Goal: Task Accomplishment & Management: Use online tool/utility

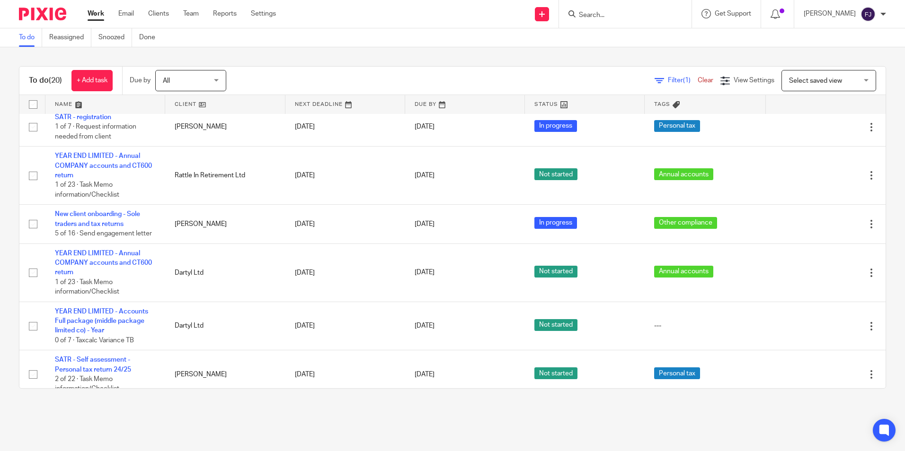
scroll to position [653, 0]
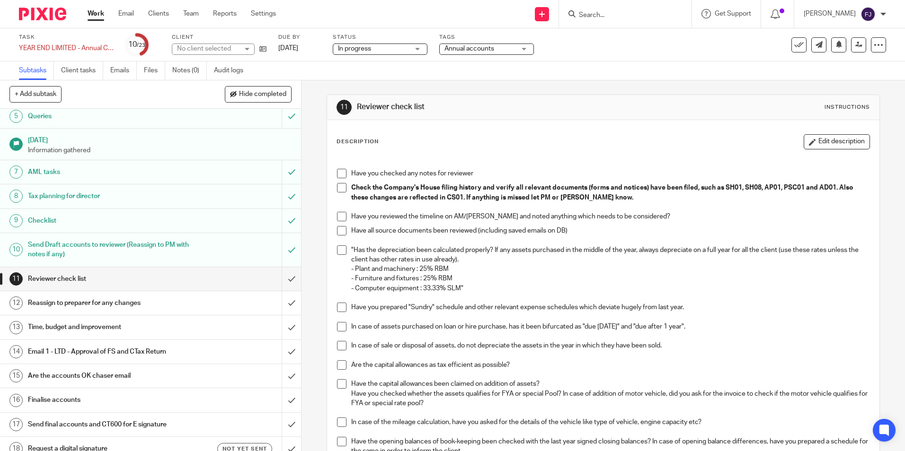
scroll to position [142, 0]
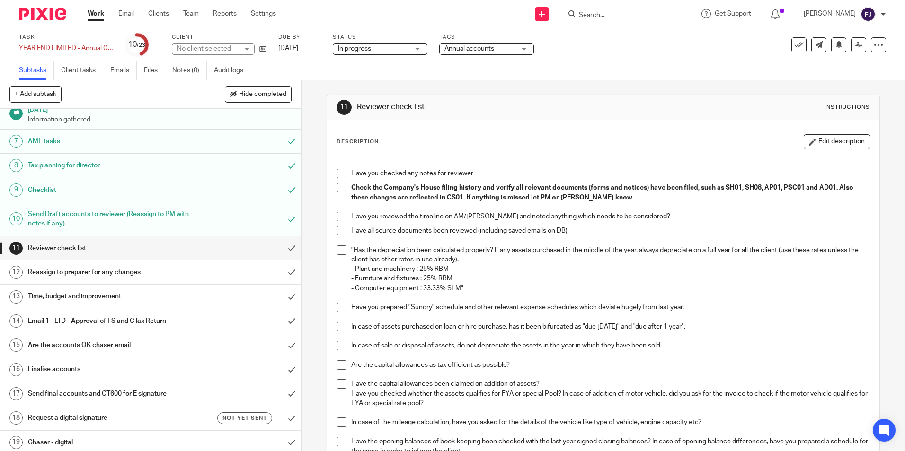
click at [71, 322] on h1 "Email 1 - LTD - Approval of FS and CTax Return" at bounding box center [109, 321] width 163 height 14
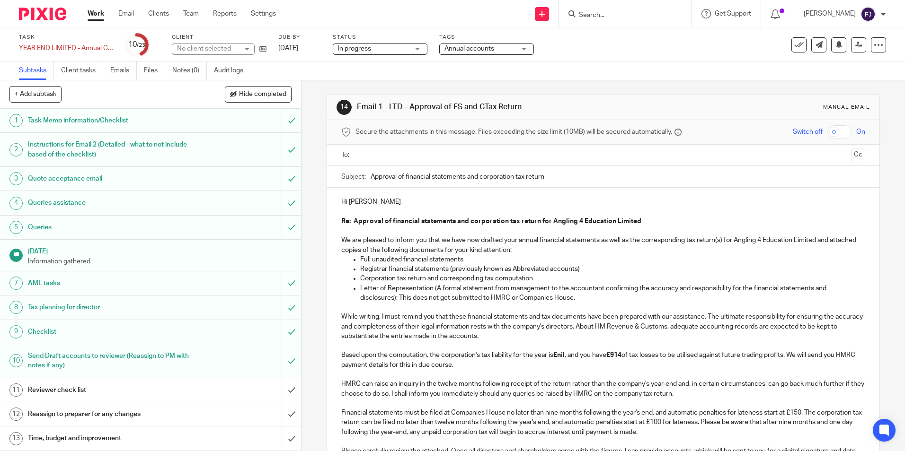
click at [613, 354] on strong "£914" at bounding box center [613, 355] width 15 height 7
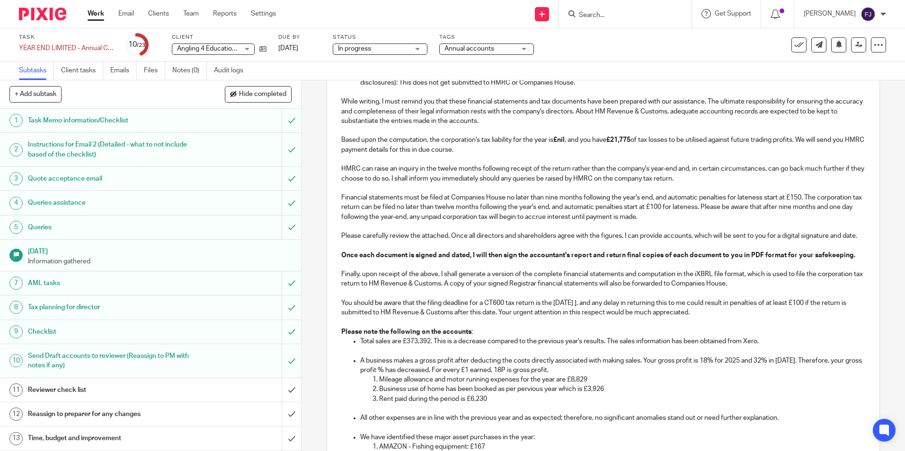
scroll to position [237, 0]
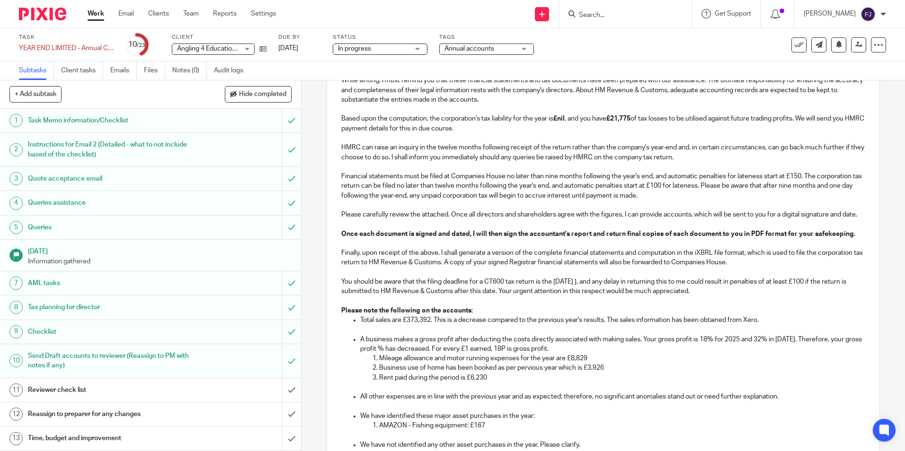
drag, startPoint x: 410, startPoint y: 329, endPoint x: 449, endPoint y: 329, distance: 38.8
click at [410, 325] on p "Total sales are £373,392. This is a decrease compared to the previous year's re…" at bounding box center [612, 320] width 504 height 9
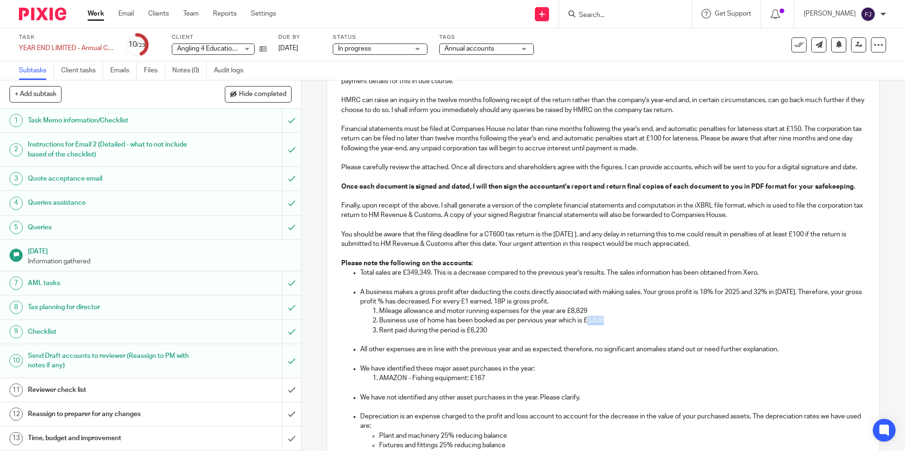
drag, startPoint x: 589, startPoint y: 331, endPoint x: 600, endPoint y: 327, distance: 12.0
click at [601, 326] on p "Business use of home has been booked as per pervious year which is £3,926" at bounding box center [621, 320] width 485 height 9
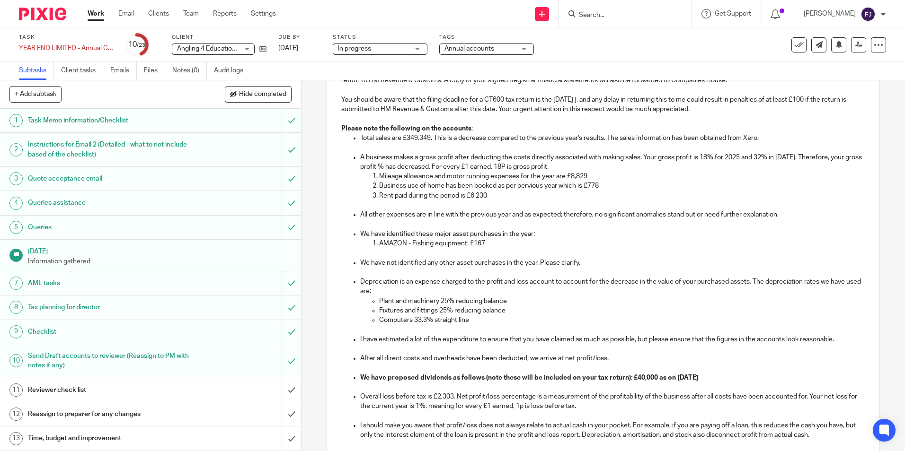
scroll to position [426, 0]
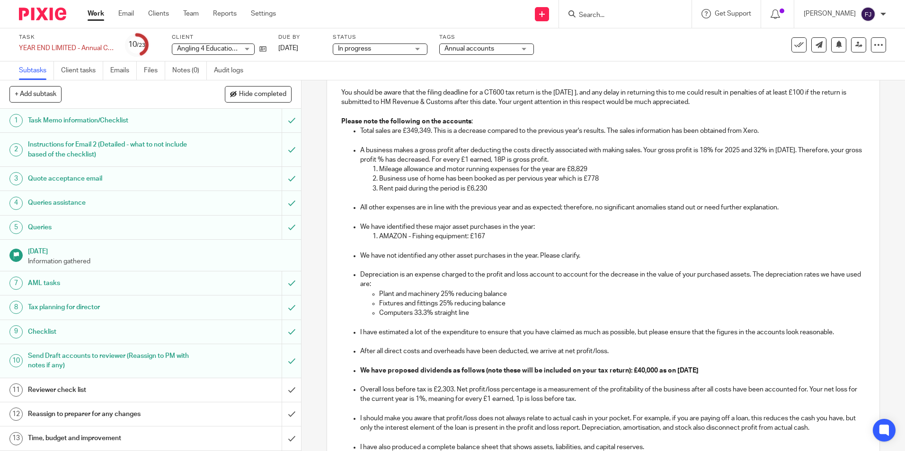
click at [516, 299] on p "Plant and machinery 25% reducing balance" at bounding box center [621, 294] width 485 height 9
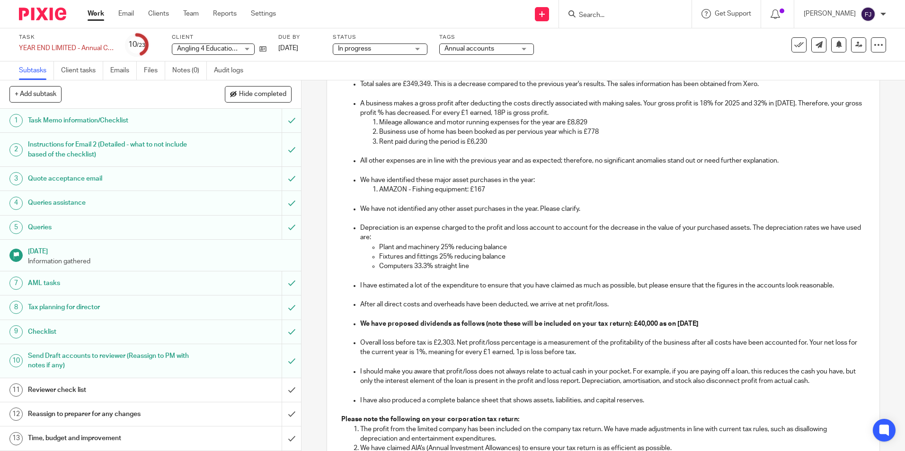
scroll to position [473, 0]
click at [637, 327] on strong "We have proposed dividends as follows (note these will be included on your tax …" at bounding box center [529, 323] width 338 height 7
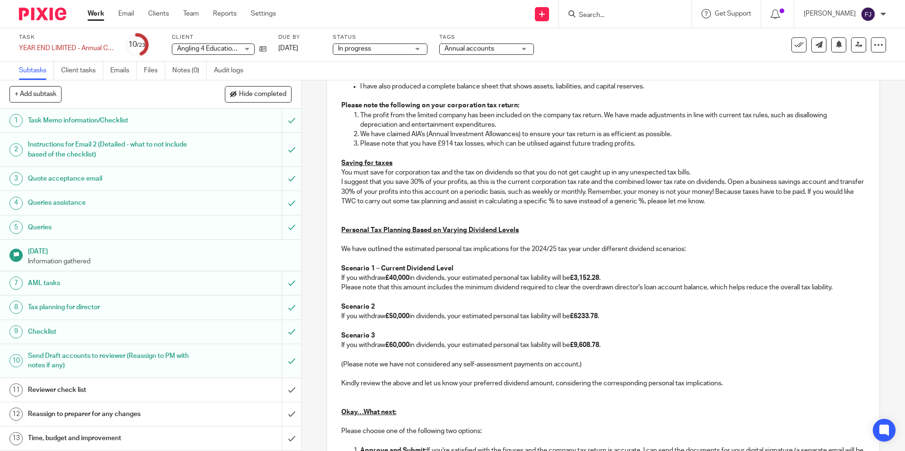
scroll to position [804, 0]
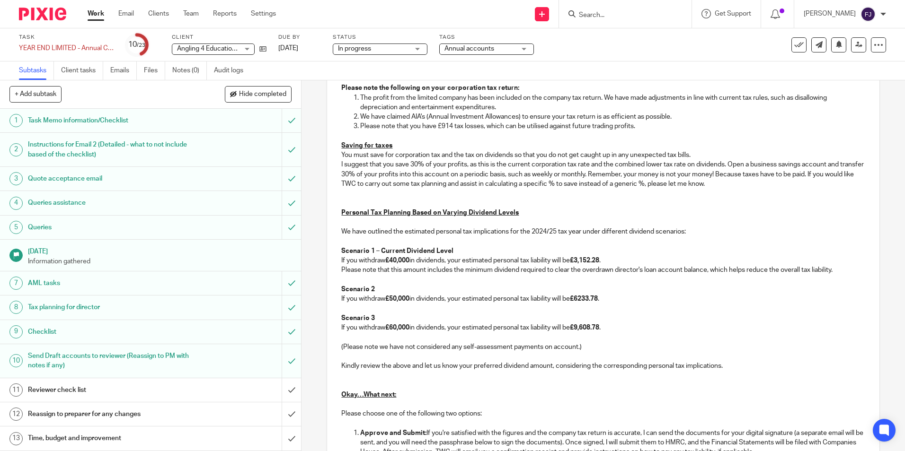
click at [392, 264] on strong "£40,000" at bounding box center [397, 260] width 24 height 7
click at [468, 342] on p at bounding box center [602, 337] width 523 height 9
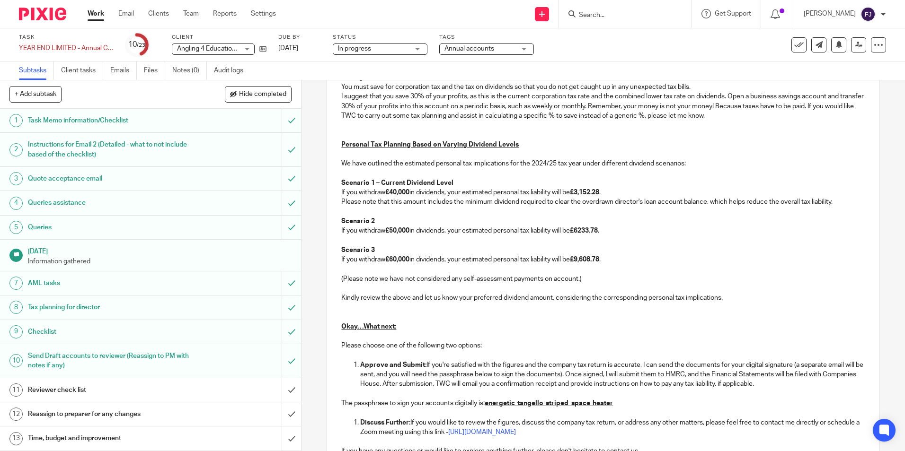
scroll to position [998, 0]
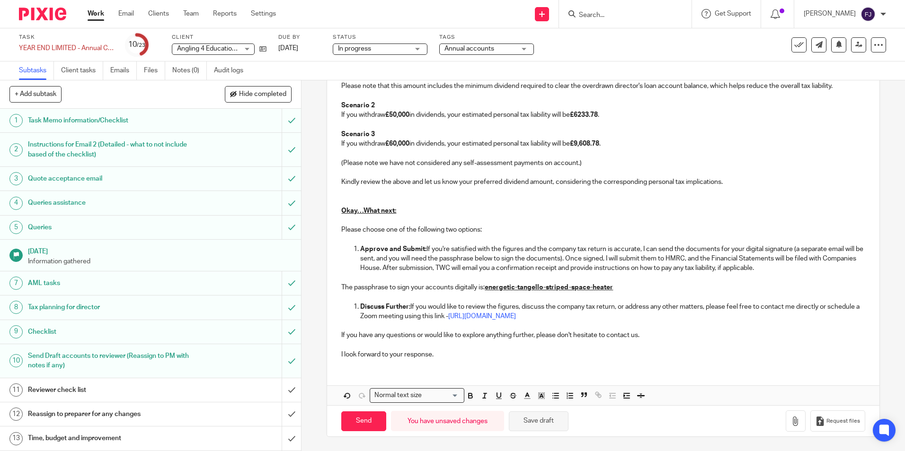
click at [544, 420] on button "Save draft" at bounding box center [539, 422] width 60 height 20
click at [474, 196] on p at bounding box center [602, 196] width 523 height 19
click at [533, 420] on button "Save draft" at bounding box center [539, 422] width 60 height 20
click at [349, 198] on p at bounding box center [602, 196] width 523 height 19
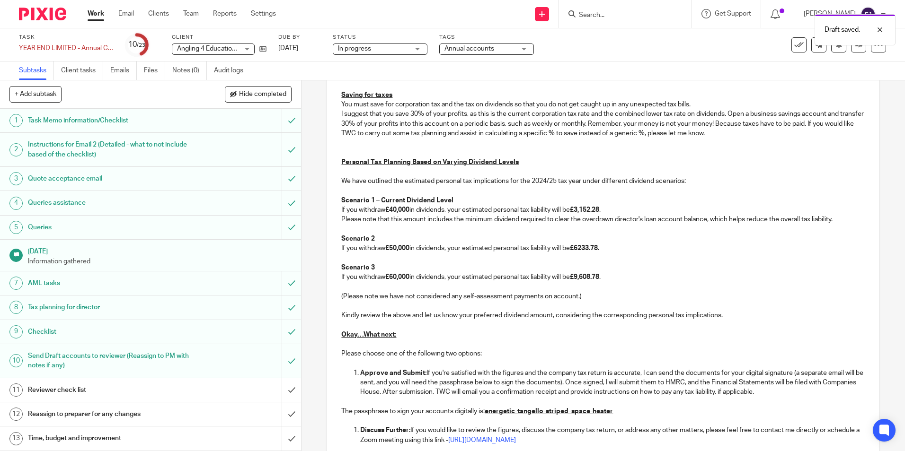
scroll to position [847, 0]
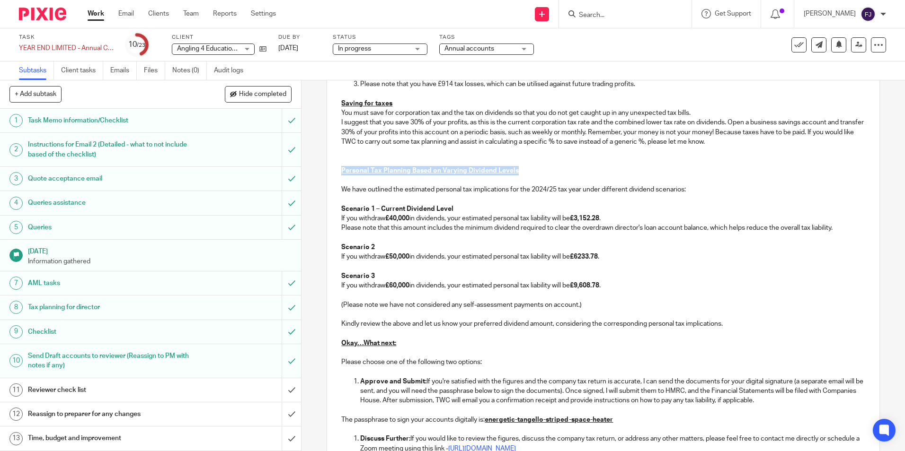
drag, startPoint x: 335, startPoint y: 180, endPoint x: 523, endPoint y: 180, distance: 188.3
click at [548, 176] on p "Personal Tax Planning Based on Varying Dividend Levels" at bounding box center [602, 170] width 523 height 9
click at [385, 185] on p at bounding box center [602, 180] width 523 height 9
click at [359, 194] on p "We have outlined the estimated personal tax implications for the 2024/25 tax ye…" at bounding box center [602, 189] width 523 height 9
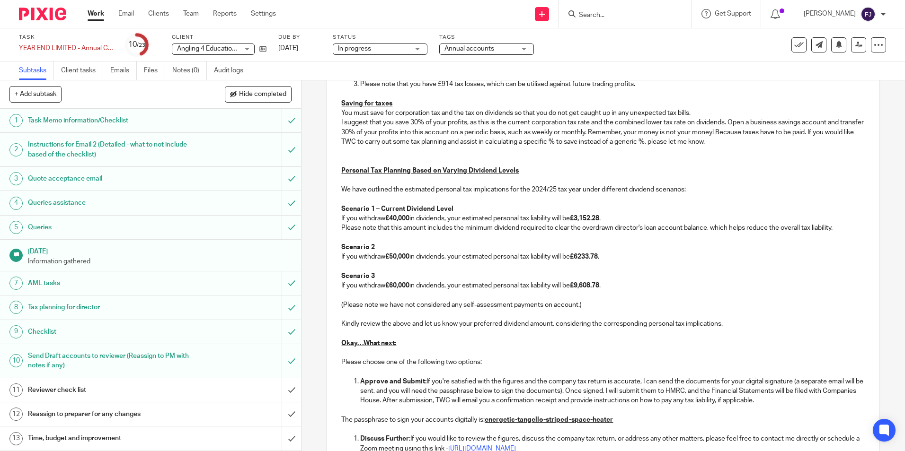
click at [345, 243] on p at bounding box center [602, 237] width 523 height 9
click at [347, 271] on p at bounding box center [602, 266] width 523 height 9
click at [351, 300] on p at bounding box center [602, 295] width 523 height 9
drag, startPoint x: 353, startPoint y: 324, endPoint x: 353, endPoint y: 336, distance: 11.8
click at [353, 319] on p at bounding box center [602, 314] width 523 height 9
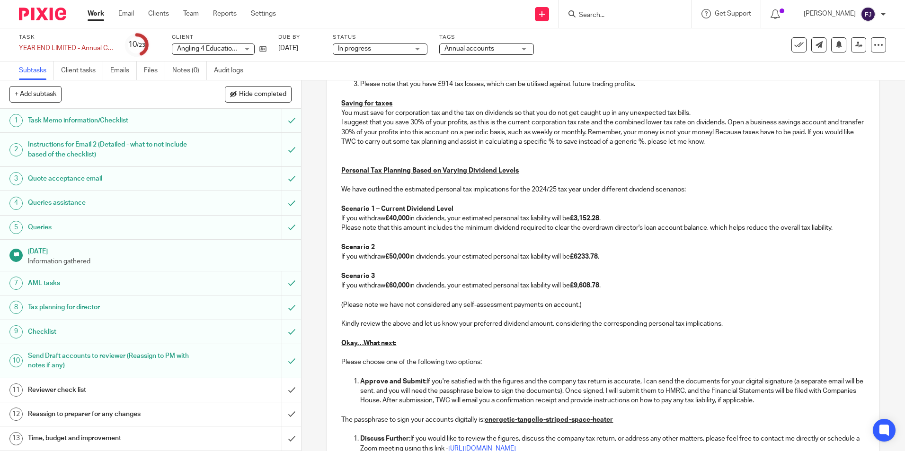
click at [351, 338] on p at bounding box center [602, 333] width 523 height 9
click at [349, 348] on p "Okay…What next:" at bounding box center [602, 343] width 523 height 9
click at [346, 358] on p at bounding box center [602, 352] width 523 height 9
click at [346, 377] on p at bounding box center [602, 371] width 523 height 9
click at [346, 358] on p at bounding box center [602, 352] width 523 height 9
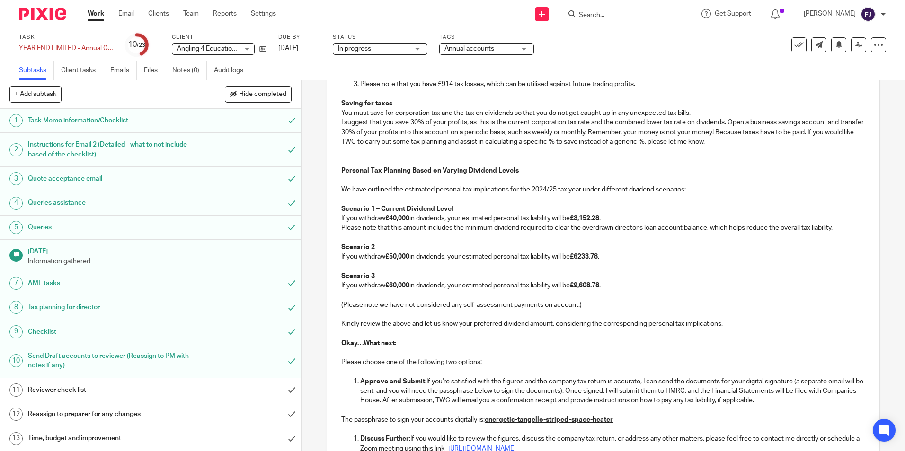
click at [346, 338] on p at bounding box center [602, 333] width 523 height 9
click at [352, 319] on p at bounding box center [602, 314] width 523 height 9
click at [353, 300] on p at bounding box center [602, 295] width 523 height 9
click at [347, 271] on p at bounding box center [602, 266] width 523 height 9
click at [345, 243] on p at bounding box center [602, 237] width 523 height 9
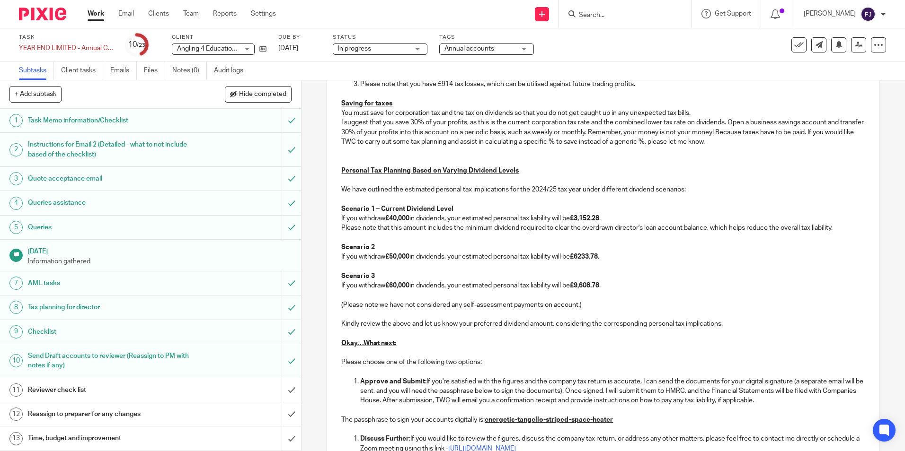
click at [351, 204] on p at bounding box center [602, 199] width 523 height 9
click at [351, 185] on p at bounding box center [602, 180] width 523 height 9
click at [407, 156] on p at bounding box center [602, 151] width 523 height 9
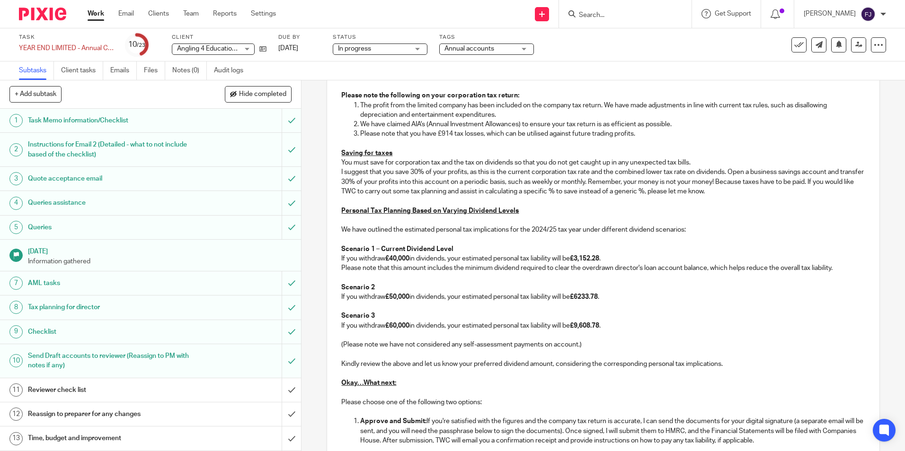
scroll to position [979, 0]
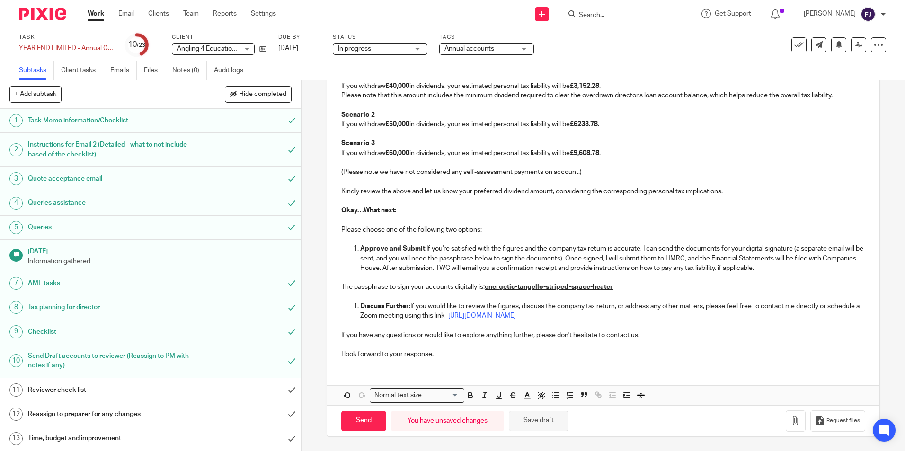
click at [540, 418] on button "Save draft" at bounding box center [539, 421] width 60 height 20
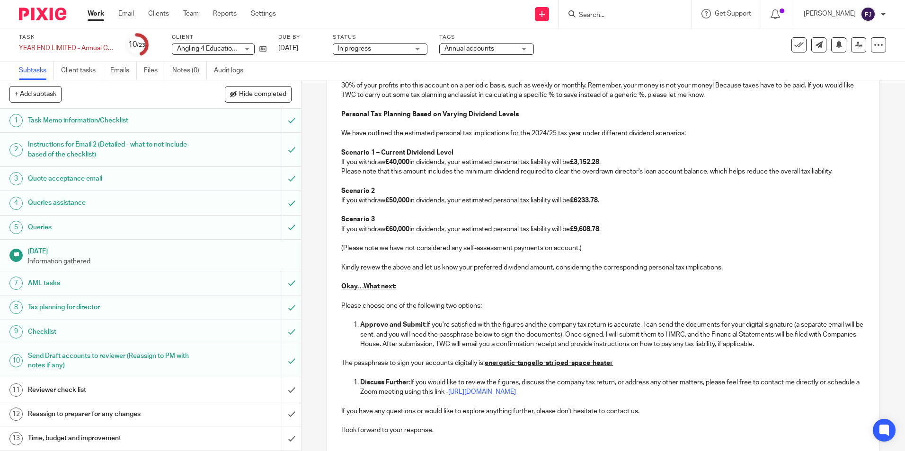
scroll to position [884, 0]
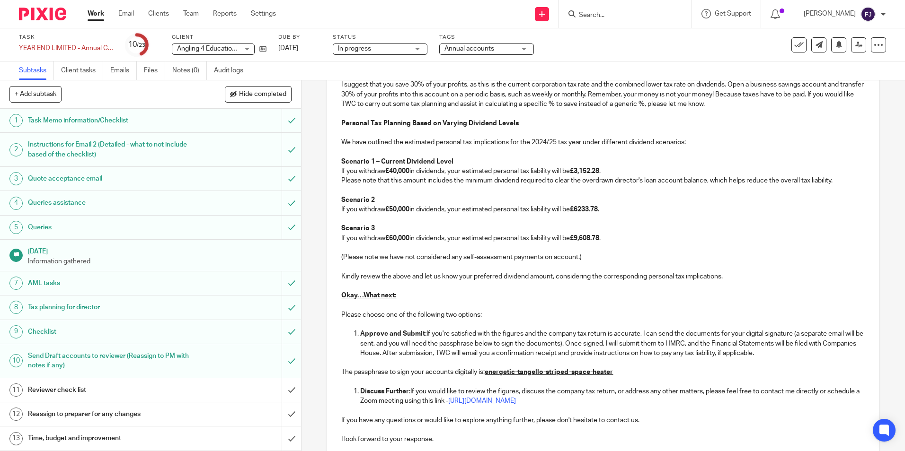
click at [590, 175] on strong "£3,152.28" at bounding box center [584, 171] width 29 height 7
click at [616, 176] on p "If you withdraw £40,000 in dividends, your estimated personal tax liability wil…" at bounding box center [602, 171] width 523 height 9
click at [613, 214] on p "If you withdraw £50,000 in dividends, your estimated personal tax liability wil…" at bounding box center [602, 209] width 523 height 9
click at [613, 243] on p "If you withdraw £60,000 in dividends, your estimated personal tax liability wil…" at bounding box center [602, 238] width 523 height 9
drag, startPoint x: 391, startPoint y: 183, endPoint x: 398, endPoint y: 183, distance: 7.1
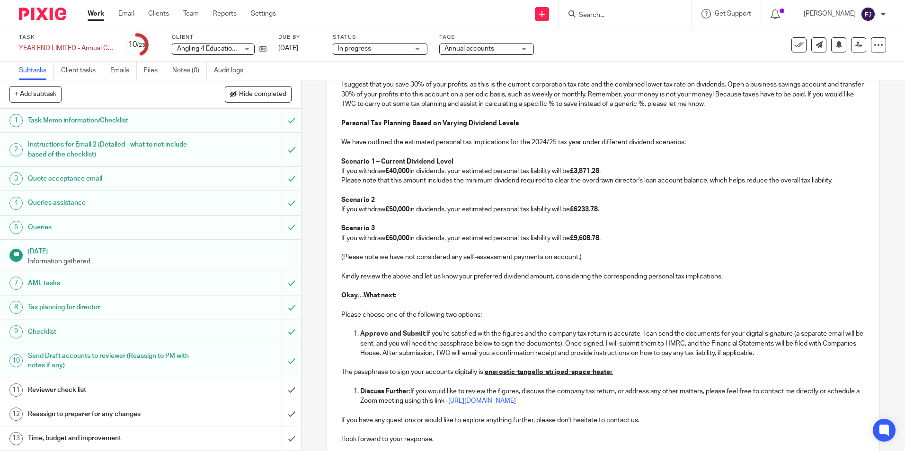
click at [391, 175] on strong "£40,000" at bounding box center [397, 171] width 24 height 7
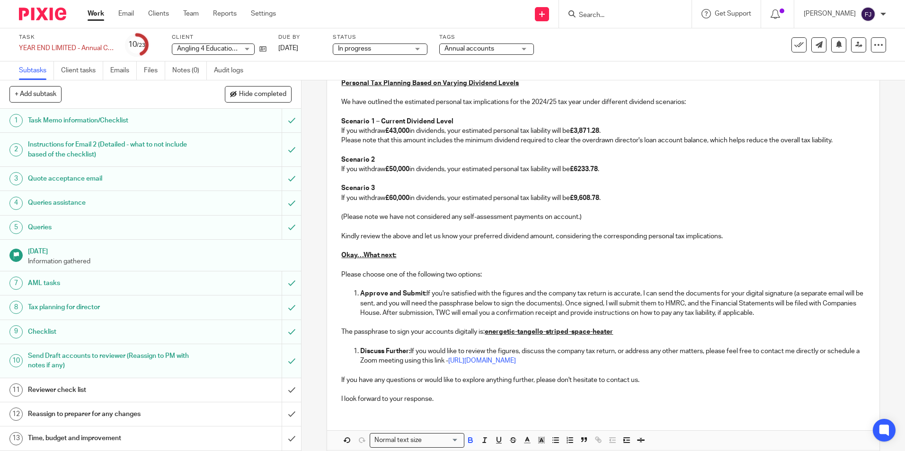
scroll to position [979, 0]
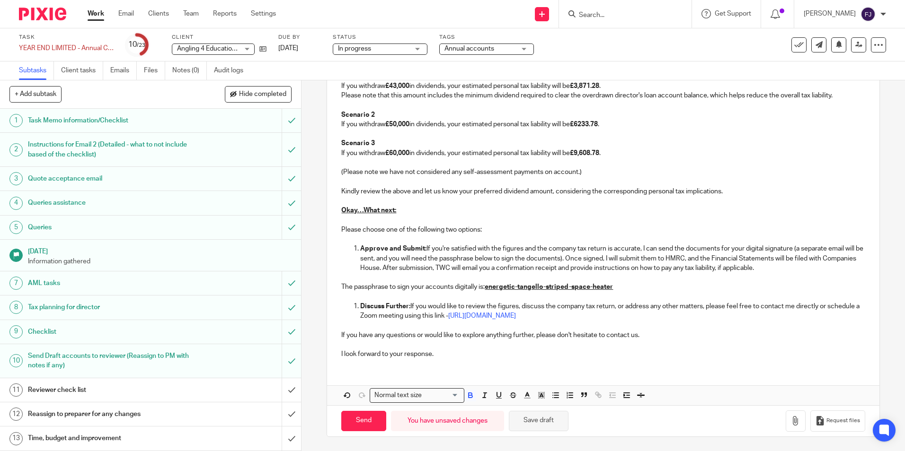
drag, startPoint x: 528, startPoint y: 422, endPoint x: 534, endPoint y: 419, distance: 7.2
click at [528, 422] on button "Save draft" at bounding box center [539, 421] width 60 height 20
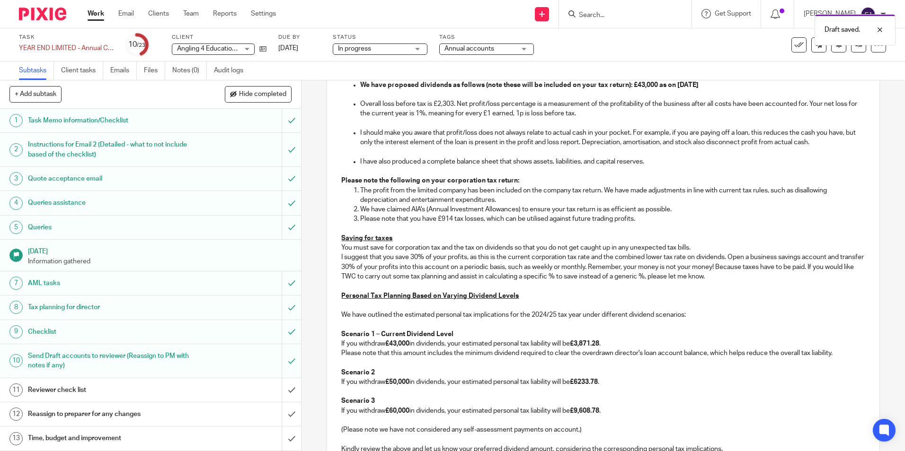
scroll to position [695, 0]
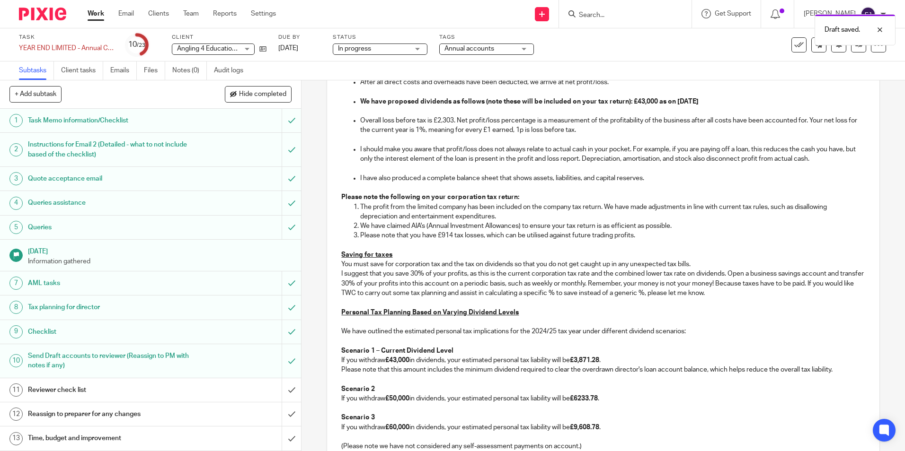
click at [439, 240] on p "Please note that you have £914 tax losses, which can be utilised against future…" at bounding box center [612, 235] width 504 height 9
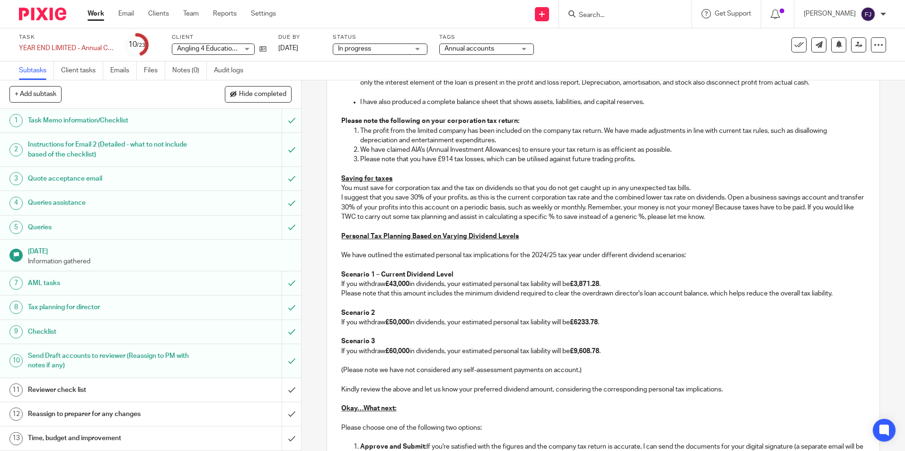
scroll to position [742, 0]
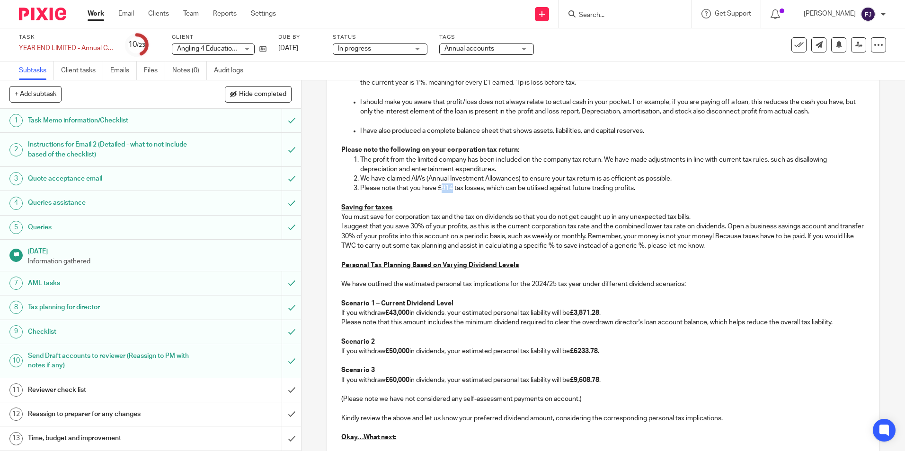
drag, startPoint x: 437, startPoint y: 198, endPoint x: 451, endPoint y: 199, distance: 13.8
click at [451, 193] on p "Please note that you have £914 tax losses, which can be utilised against future…" at bounding box center [612, 188] width 504 height 9
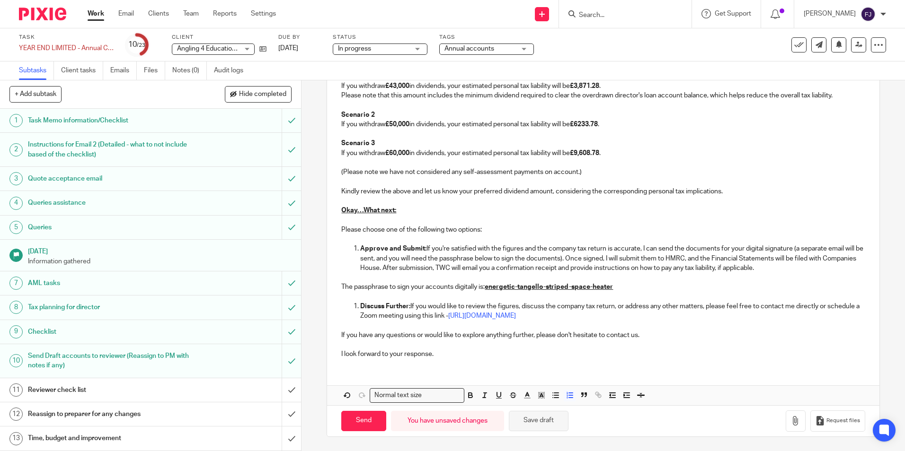
click at [540, 424] on button "Save draft" at bounding box center [539, 421] width 60 height 20
click at [541, 420] on button "Save draft" at bounding box center [539, 421] width 60 height 20
click at [551, 426] on button "Save draft" at bounding box center [539, 421] width 60 height 20
